Goal: Task Accomplishment & Management: Manage account settings

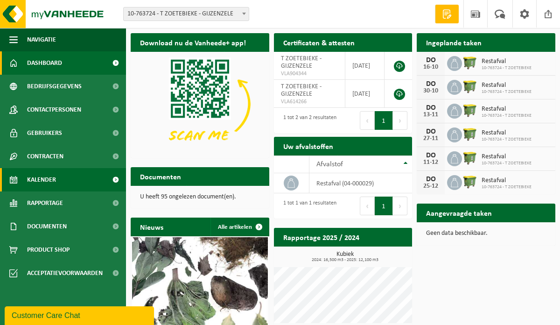
click at [87, 173] on link "Kalender" at bounding box center [63, 179] width 126 height 23
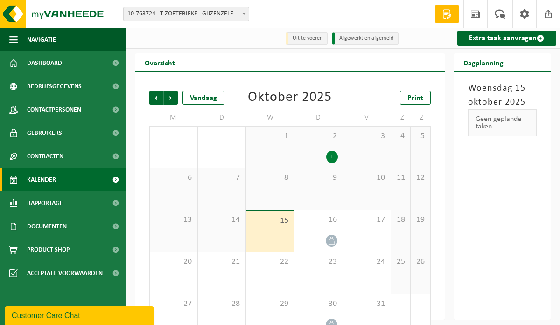
click at [333, 155] on div "1" at bounding box center [332, 157] width 12 height 12
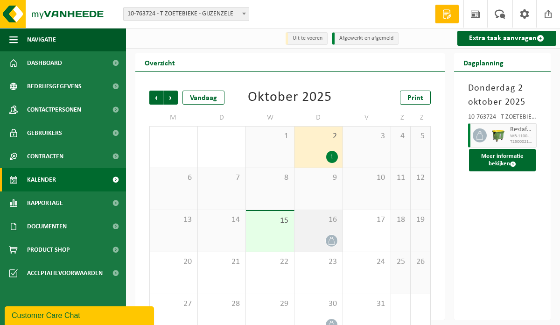
click at [335, 242] on icon at bounding box center [332, 241] width 8 height 8
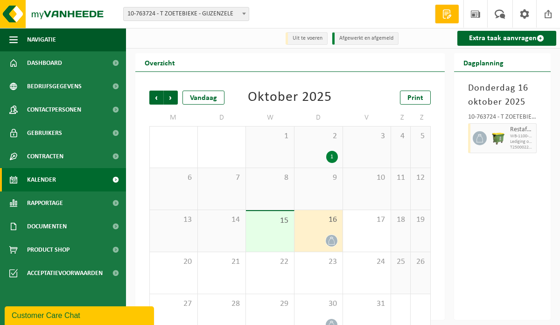
click at [334, 161] on div "1" at bounding box center [332, 157] width 12 height 12
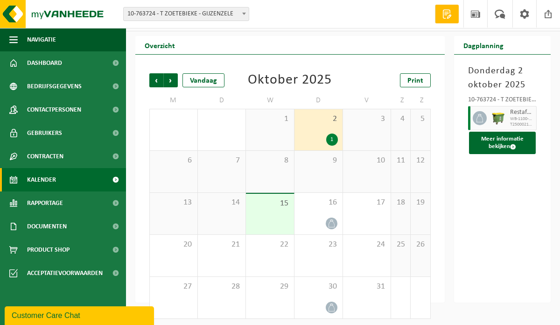
scroll to position [21, 0]
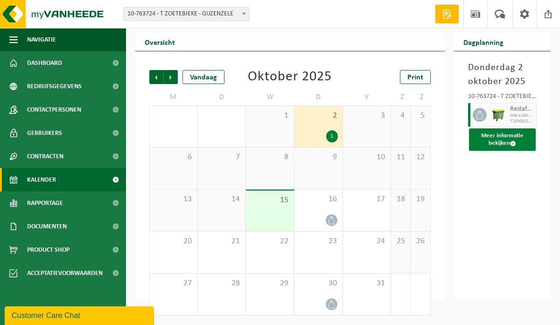
click at [493, 142] on button "Meer informatie bekijken" at bounding box center [502, 139] width 67 height 22
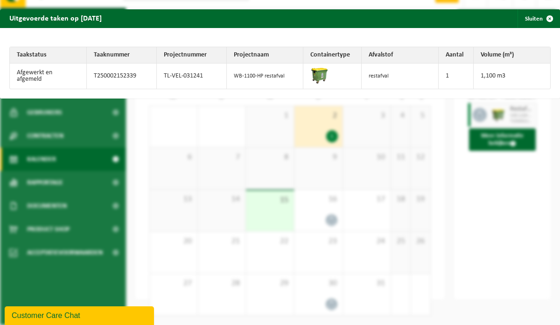
click at [497, 180] on div "Uitgevoerde taken op [DATE] Sluiten Taakstatus Taaknummer Projectnummer Project…" at bounding box center [280, 162] width 560 height 325
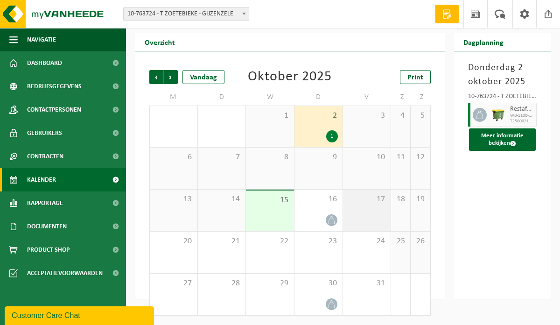
click at [345, 220] on div "17" at bounding box center [367, 211] width 48 height 42
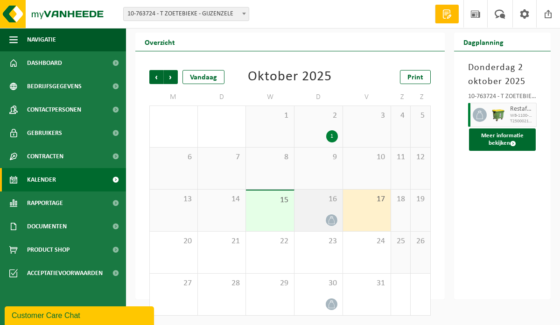
click at [332, 222] on icon at bounding box center [332, 220] width 8 height 8
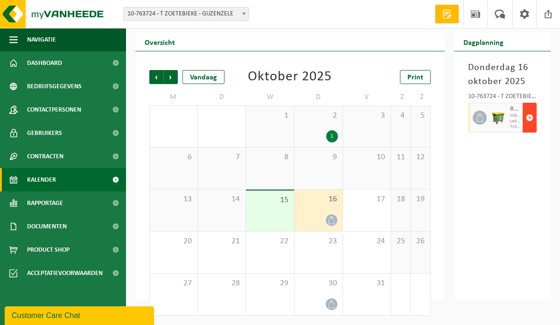
click at [528, 116] on span "button" at bounding box center [529, 117] width 7 height 19
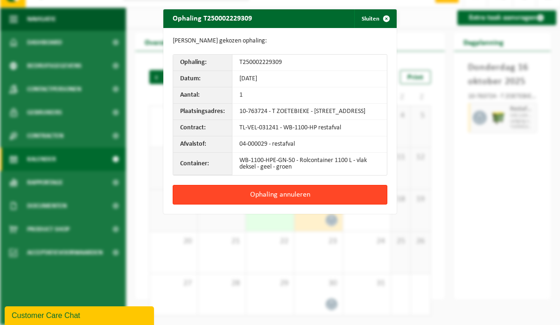
click at [350, 202] on button "Ophaling annuleren" at bounding box center [280, 195] width 215 height 20
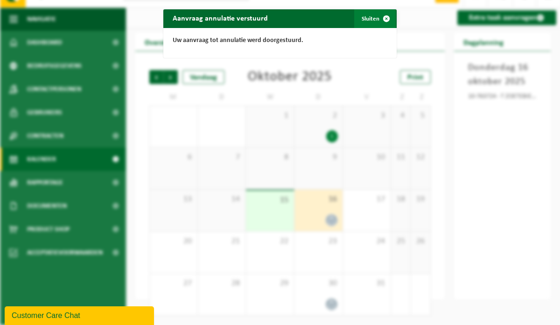
click at [386, 14] on span "button" at bounding box center [386, 18] width 19 height 19
